Goal: Find specific page/section: Find specific page/section

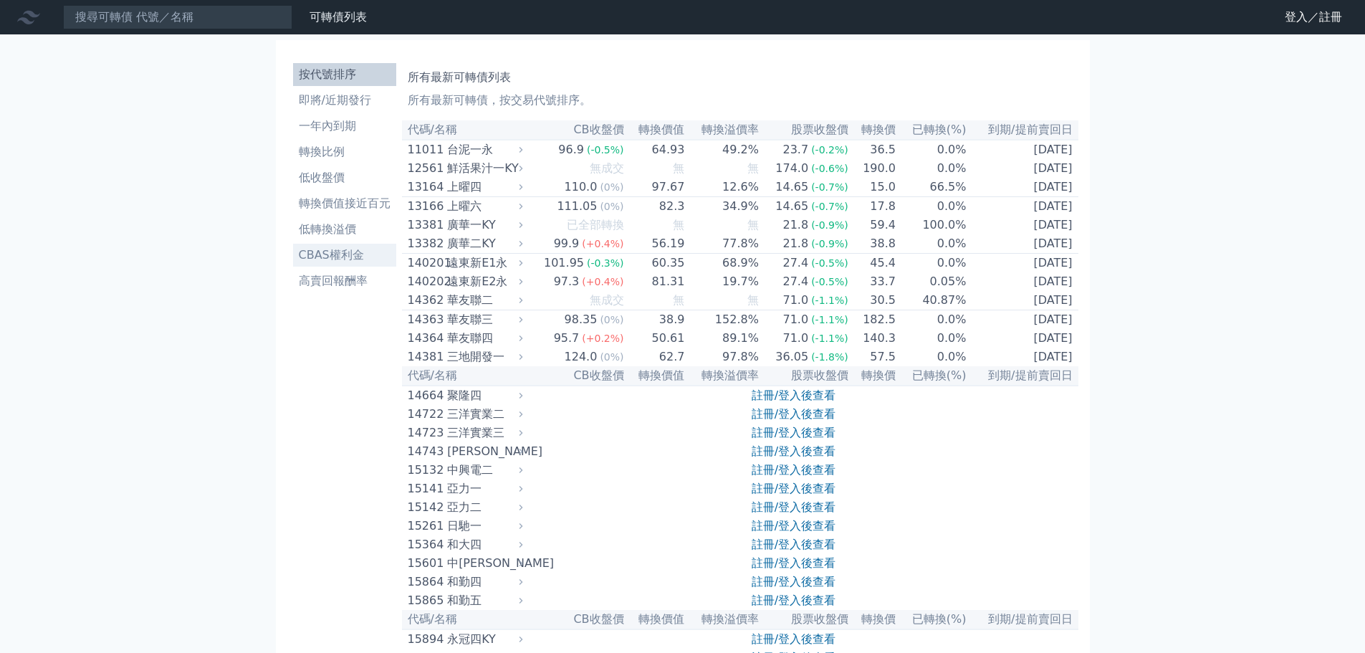
click at [364, 252] on li "CBAS權利金" at bounding box center [344, 255] width 103 height 17
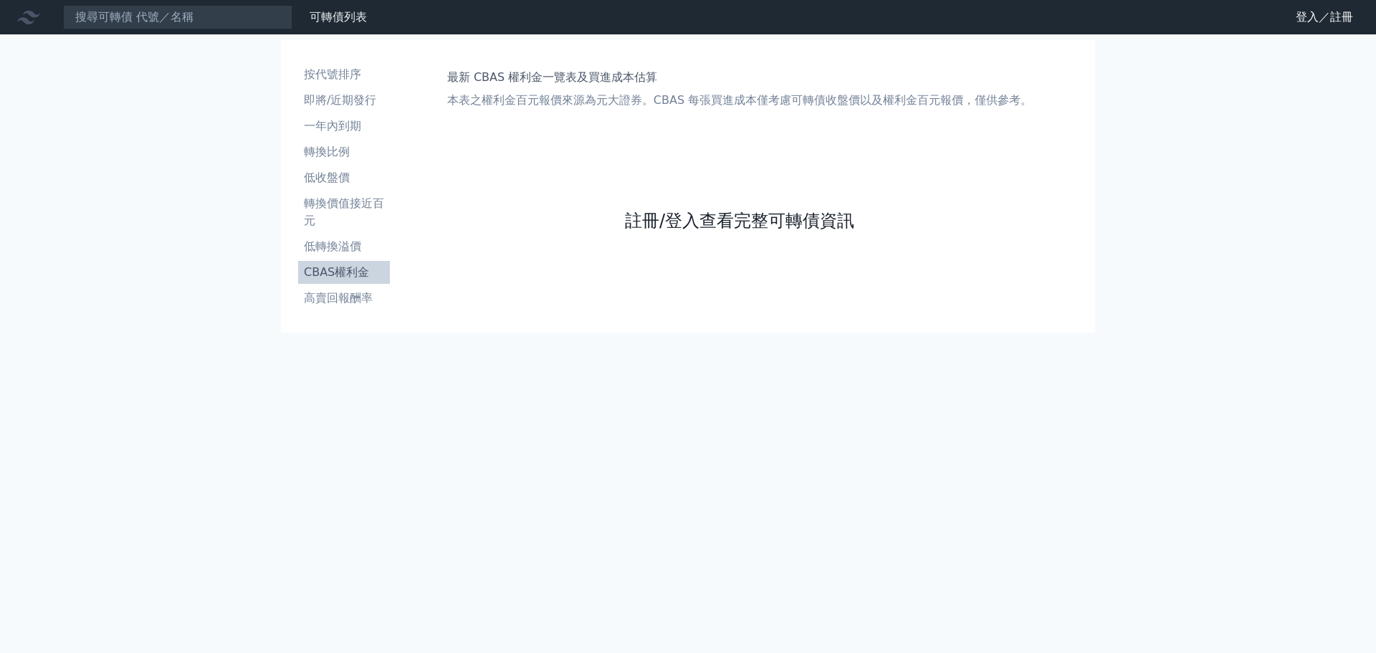
click at [763, 217] on link "註冊/登入查看完整可轉債資訊" at bounding box center [739, 220] width 229 height 23
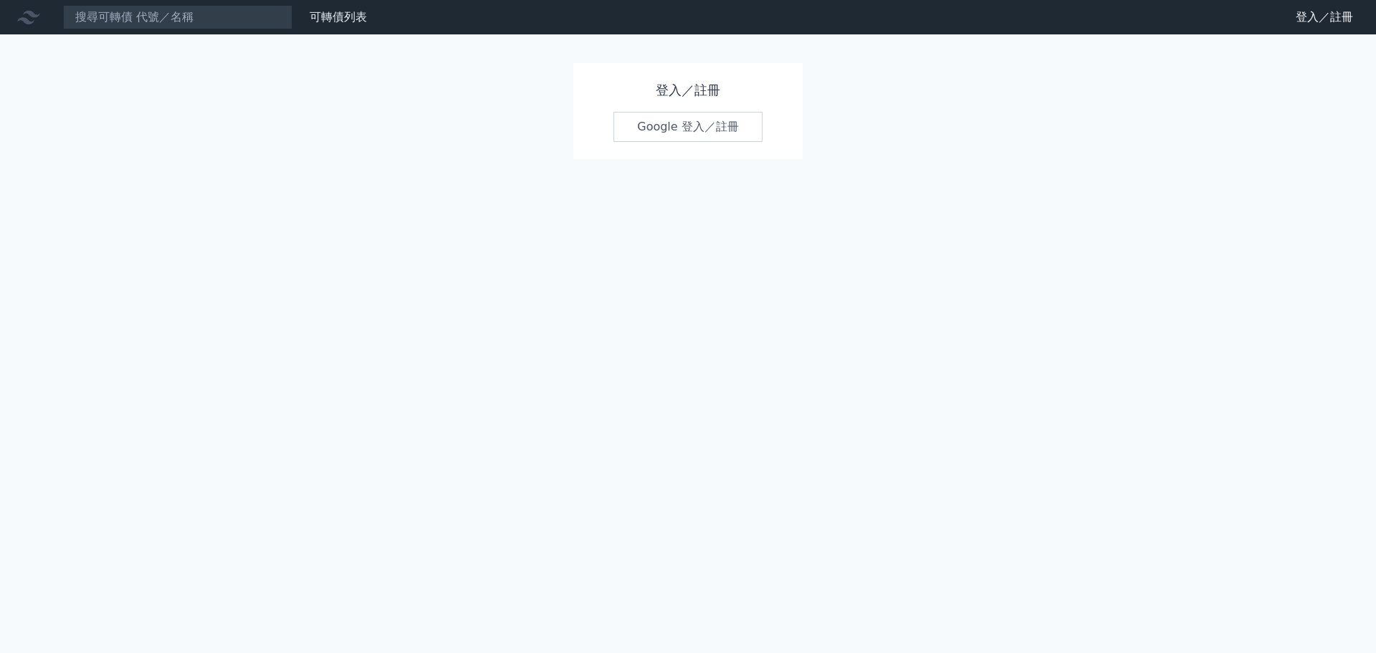
click at [685, 136] on link "Google 登入／註冊" at bounding box center [687, 127] width 149 height 30
